Goal: Information Seeking & Learning: Learn about a topic

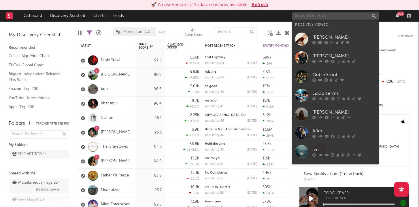
click at [323, 17] on input "text" at bounding box center [335, 15] width 86 height 7
paste input "Two Connors"
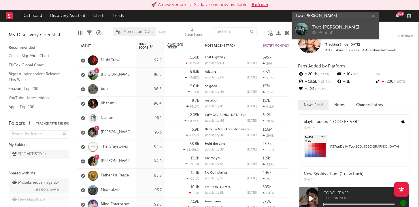
type input "Two Connors"
click at [311, 30] on link "Two Connors" at bounding box center [335, 29] width 86 height 19
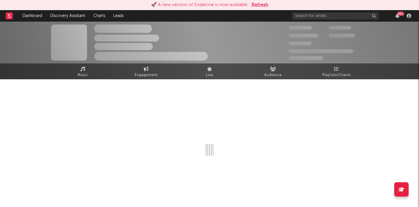
select select "1w"
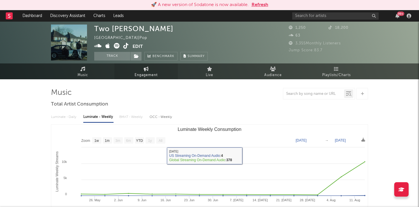
click at [139, 70] on link "Engagement" at bounding box center [145, 71] width 63 height 16
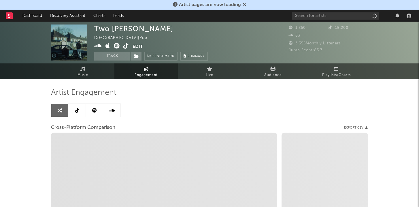
select select "1w"
click at [92, 113] on link at bounding box center [94, 110] width 17 height 13
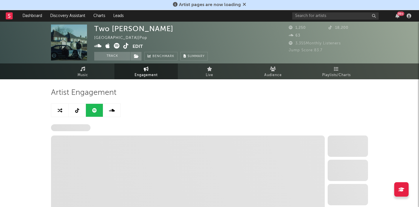
select select "6m"
select select "1w"
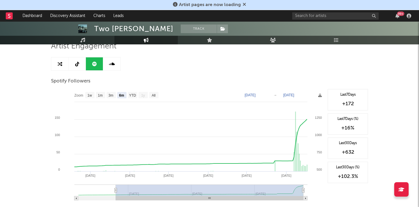
scroll to position [47, 0]
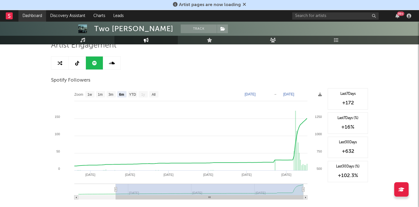
click at [37, 18] on link "Dashboard" at bounding box center [32, 16] width 28 height 12
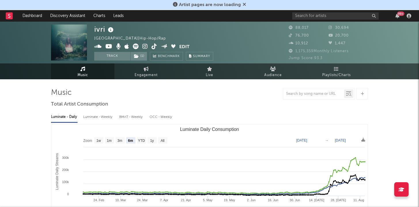
select select "6m"
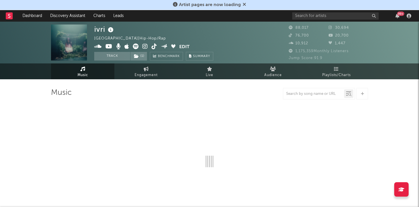
select select "6m"
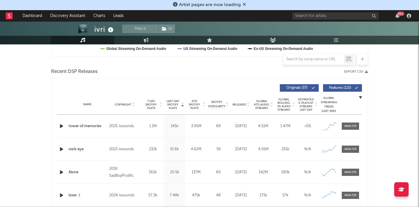
scroll to position [184, 0]
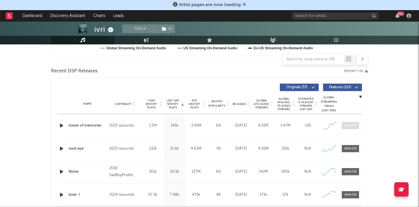
click at [350, 127] on div at bounding box center [350, 125] width 12 height 4
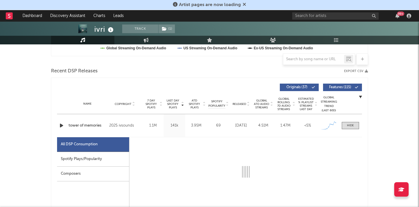
select select "1w"
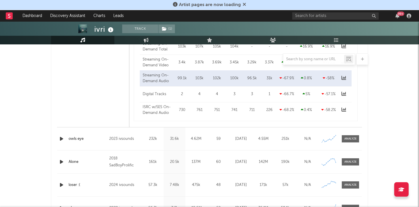
scroll to position [480, 0]
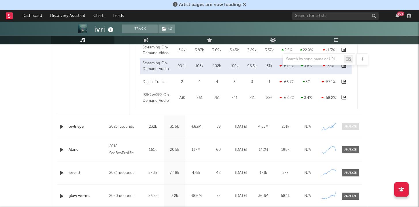
click at [353, 127] on div at bounding box center [350, 126] width 12 height 4
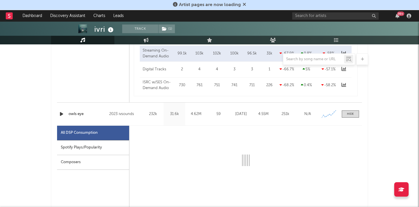
scroll to position [536, 0]
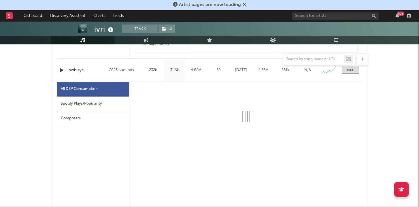
select select "6m"
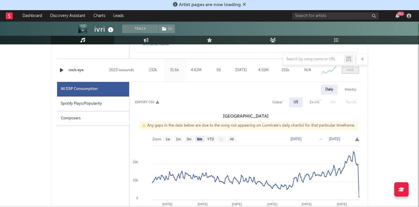
click at [347, 70] on div at bounding box center [350, 70] width 7 height 4
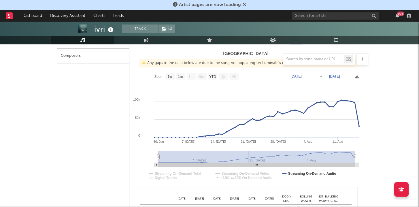
scroll to position [301, 0]
